Goal: Navigation & Orientation: Find specific page/section

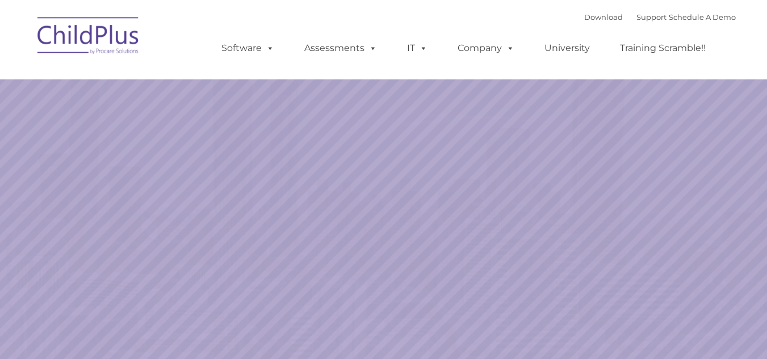
select select "MEDIUM"
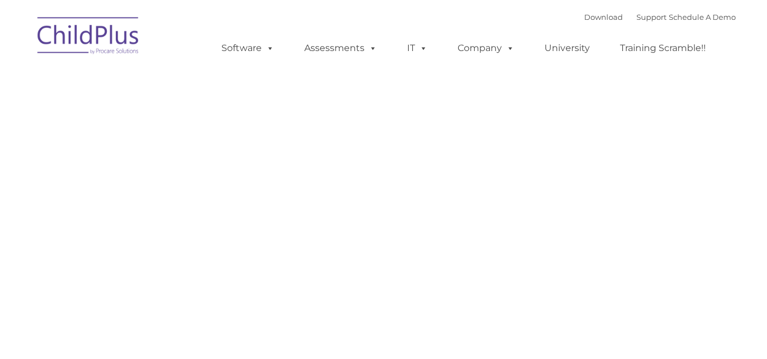
type input ""
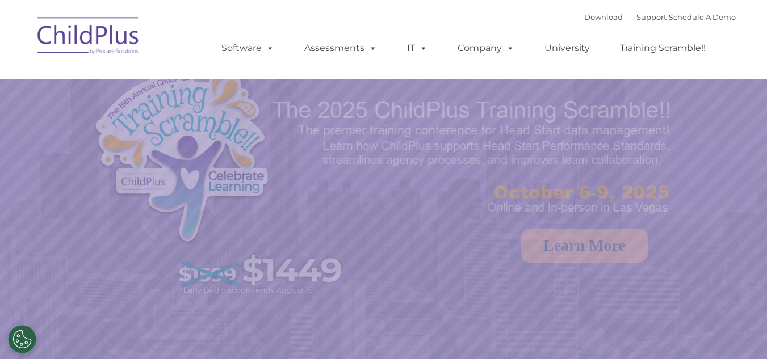
select select "MEDIUM"
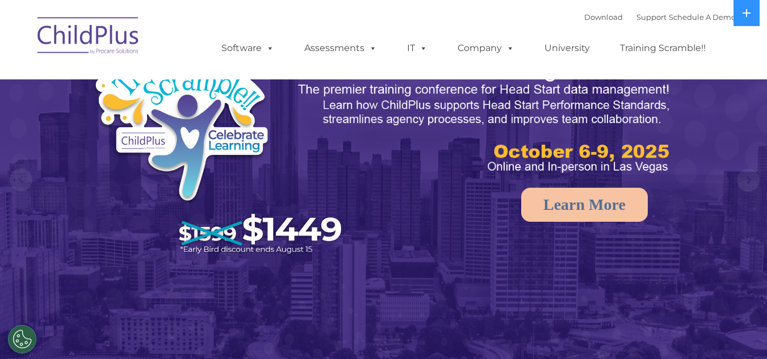
scroll to position [42, 0]
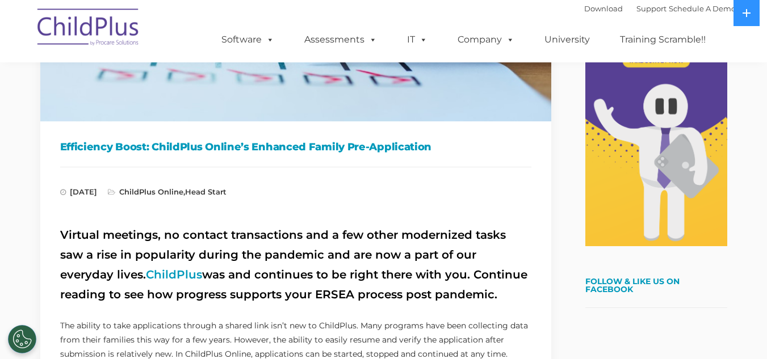
scroll to position [245, 0]
click at [146, 272] on link "ChildPlus" at bounding box center [174, 275] width 56 height 14
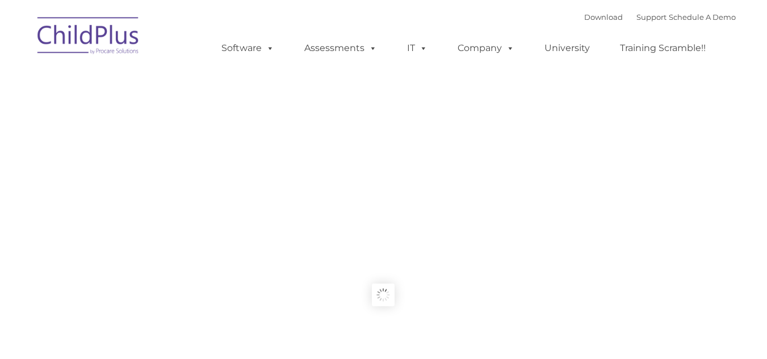
type input ""
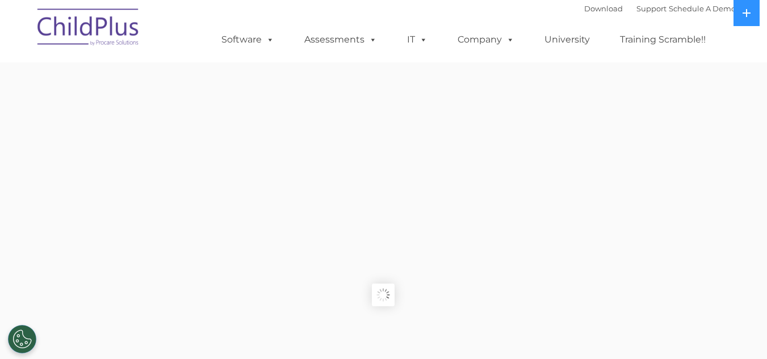
click at [107, 24] on img at bounding box center [89, 29] width 114 height 57
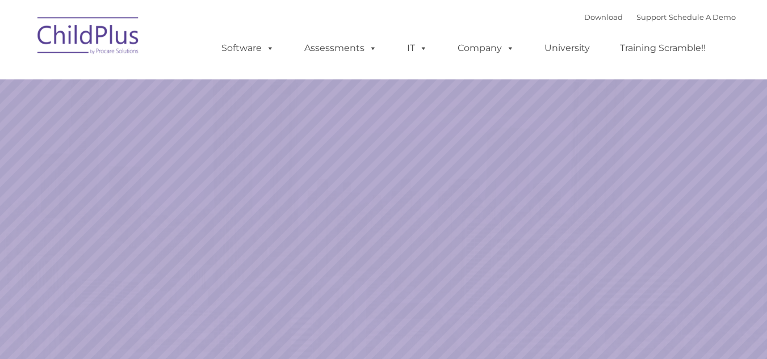
select select "MEDIUM"
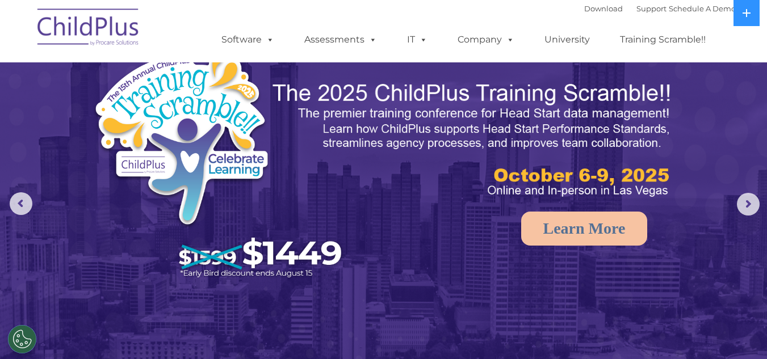
click at [113, 30] on img at bounding box center [89, 29] width 114 height 57
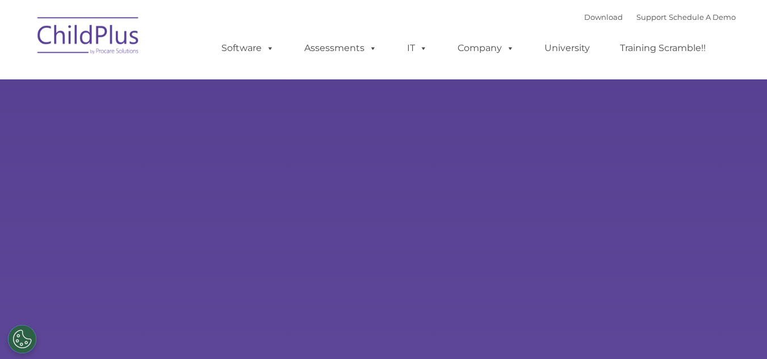
type input ""
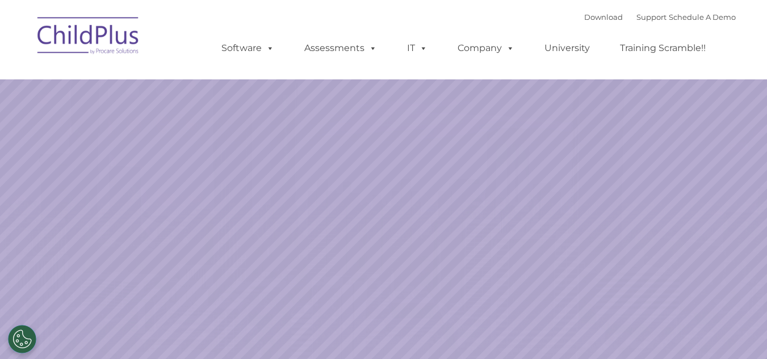
select select "MEDIUM"
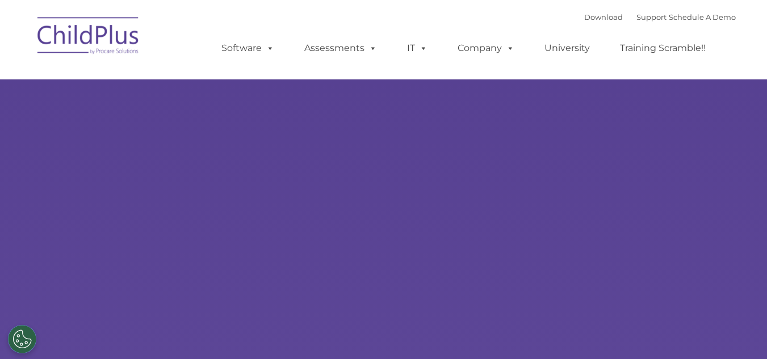
select select "MEDIUM"
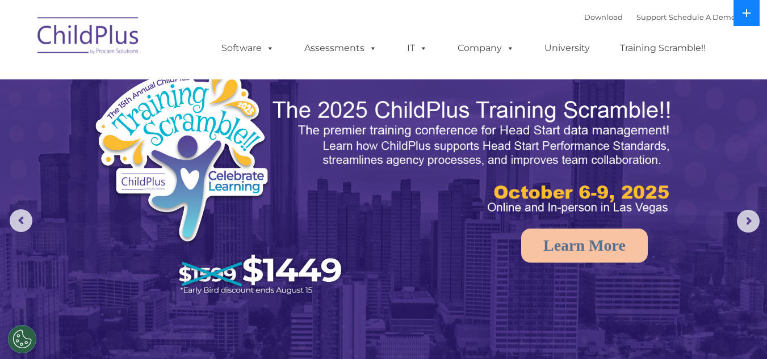
click at [752, 12] on button at bounding box center [746, 13] width 26 height 26
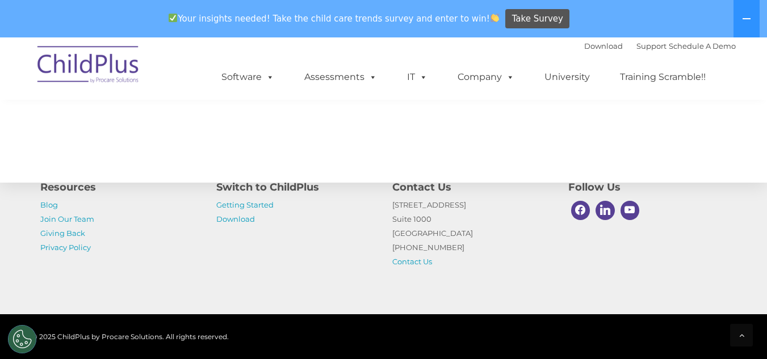
scroll to position [1354, 0]
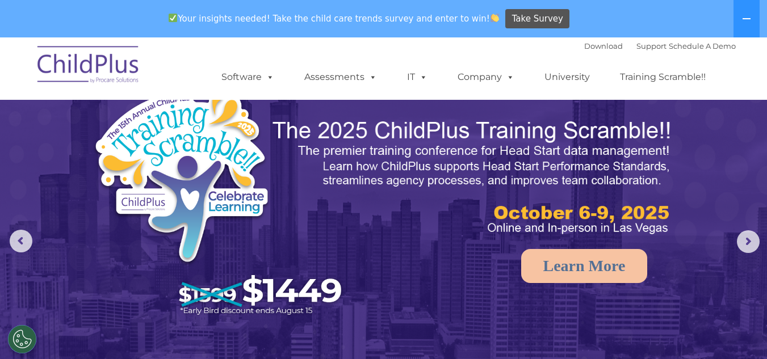
click at [116, 62] on img at bounding box center [89, 66] width 114 height 57
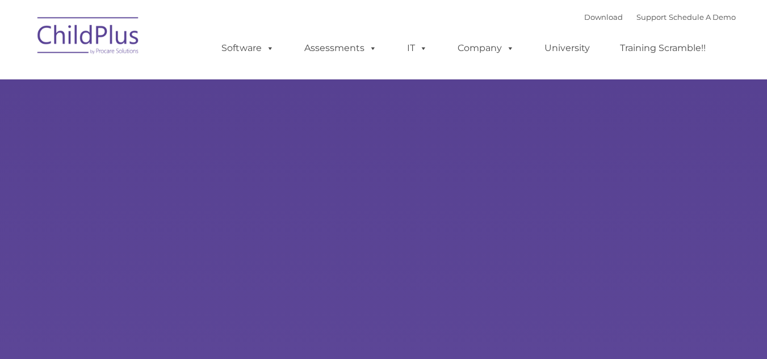
type input ""
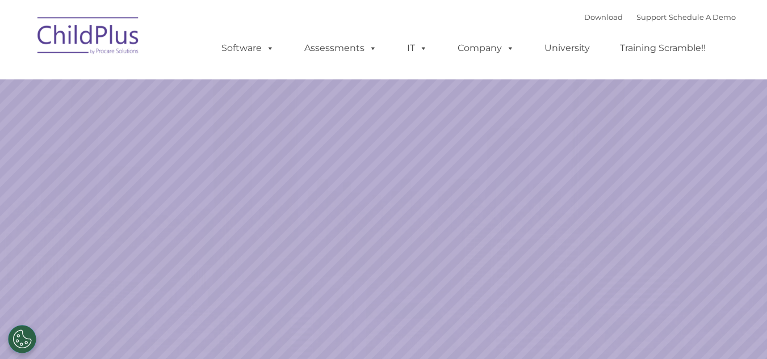
select select "MEDIUM"
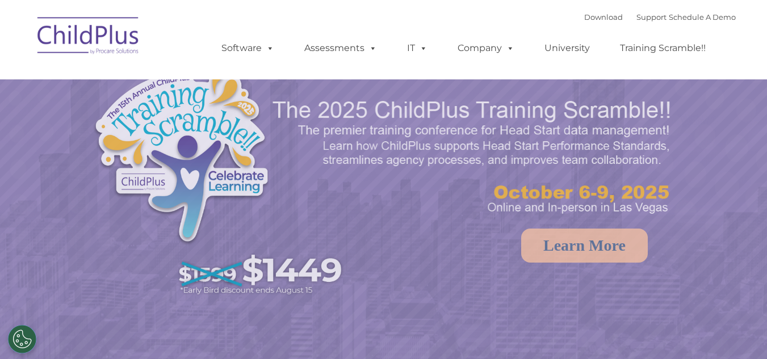
select select "MEDIUM"
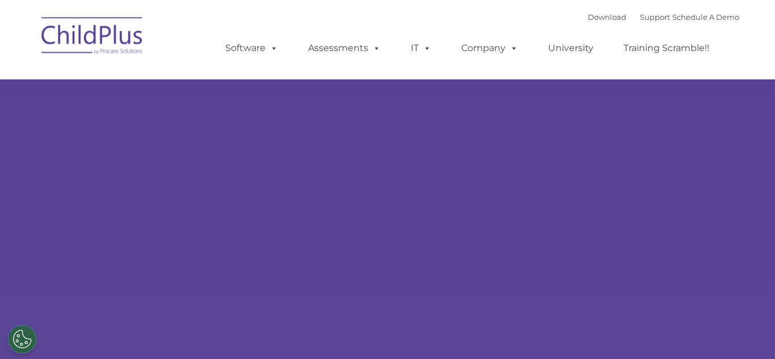
type input ""
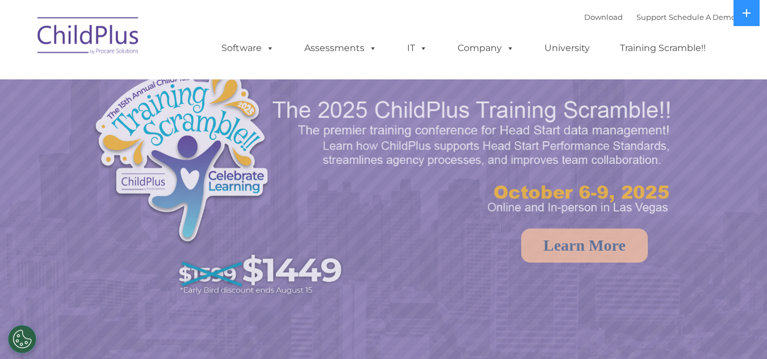
select select "MEDIUM"
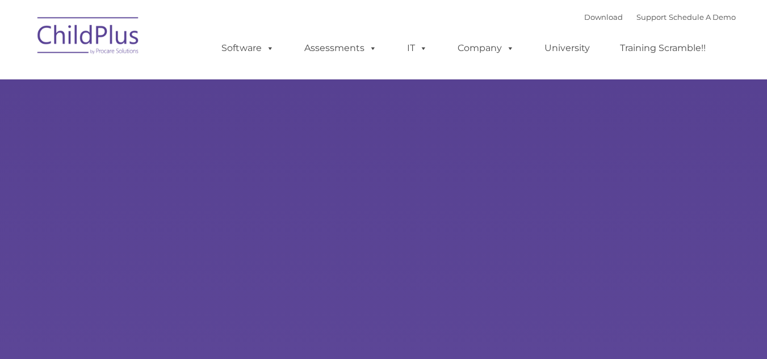
type input ""
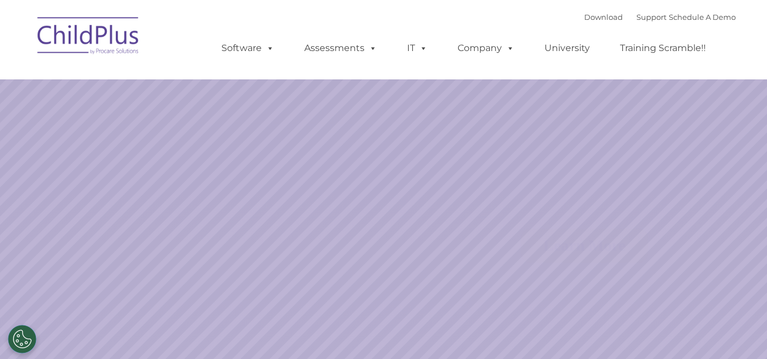
select select "MEDIUM"
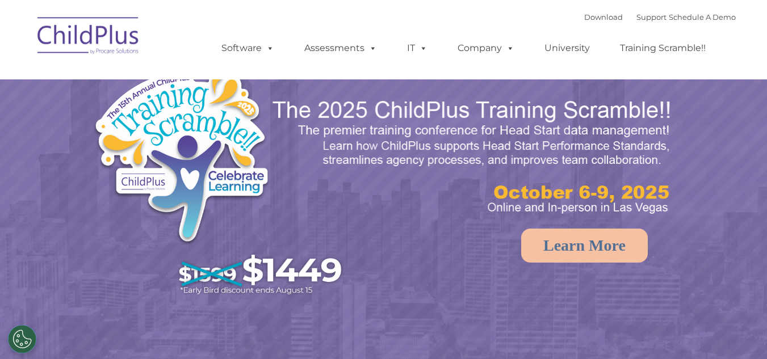
select select "MEDIUM"
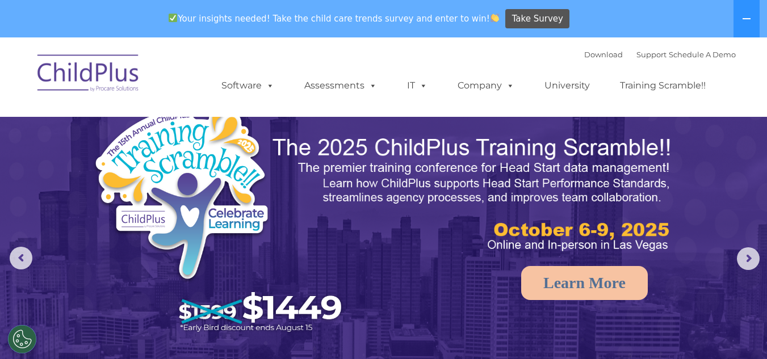
click at [77, 66] on img at bounding box center [89, 75] width 114 height 57
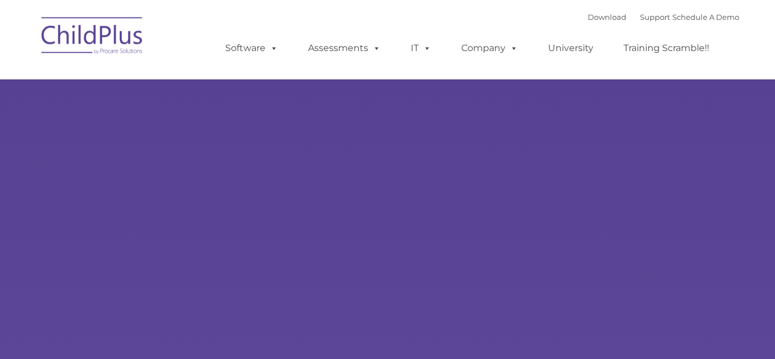
type input ""
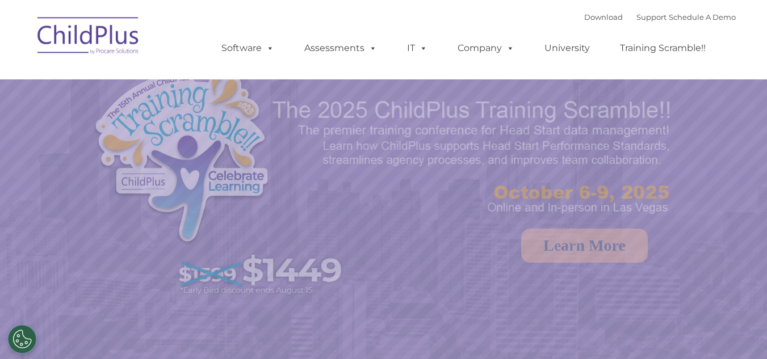
select select "MEDIUM"
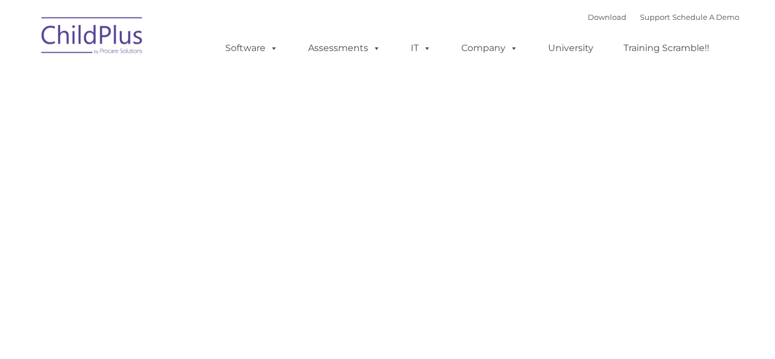
type input ""
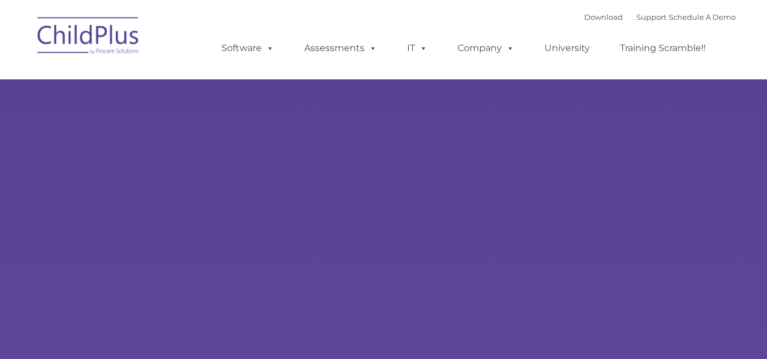
select select "MEDIUM"
